Goal: Find specific page/section: Find specific page/section

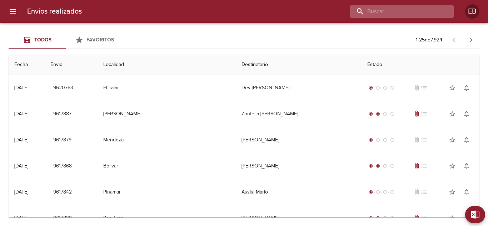
click at [406, 9] on input "buscar" at bounding box center [395, 11] width 91 height 13
paste input "R-0229-00026092"
drag, startPoint x: 392, startPoint y: 11, endPoint x: 366, endPoint y: 13, distance: 26.2
click at [366, 13] on input "R-0229-00026092" at bounding box center [395, 11] width 91 height 13
click at [392, 16] on input "R-0229-00026092" at bounding box center [395, 11] width 91 height 13
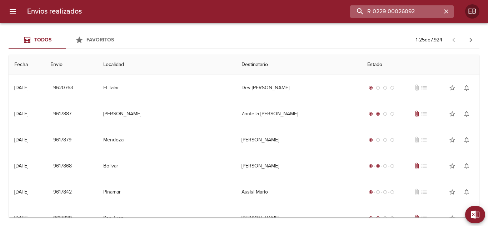
drag, startPoint x: 390, startPoint y: 13, endPoint x: 375, endPoint y: 14, distance: 15.0
click at [379, 14] on input "R-0229-00026092" at bounding box center [395, 11] width 91 height 13
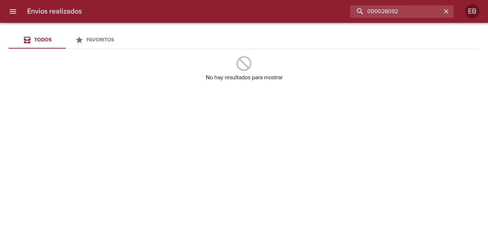
drag, startPoint x: 410, startPoint y: 10, endPoint x: 348, endPoint y: 15, distance: 62.4
click at [348, 15] on div "000026092" at bounding box center [271, 11] width 366 height 13
paste input "R-0229-"
drag, startPoint x: 389, startPoint y: 10, endPoint x: 364, endPoint y: 11, distance: 24.7
click at [364, 11] on input "R-0229-00026092" at bounding box center [395, 11] width 91 height 13
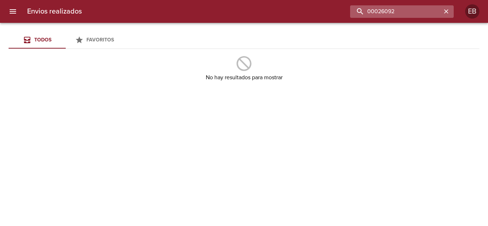
type input "00026092"
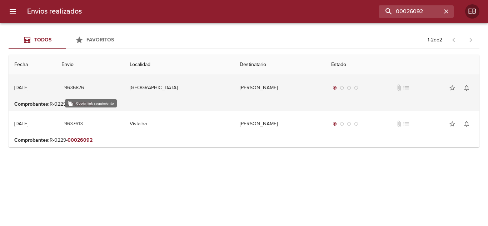
click at [84, 86] on span "9636876" at bounding box center [74, 88] width 20 height 9
